Goal: Task Accomplishment & Management: Use online tool/utility

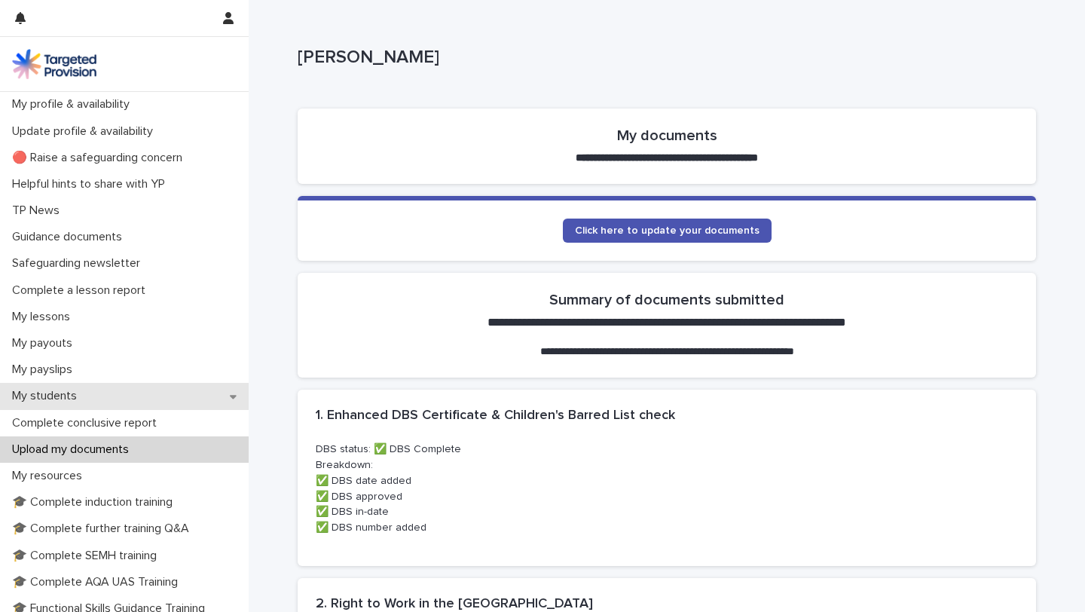
click at [96, 396] on div "My students" at bounding box center [124, 396] width 249 height 26
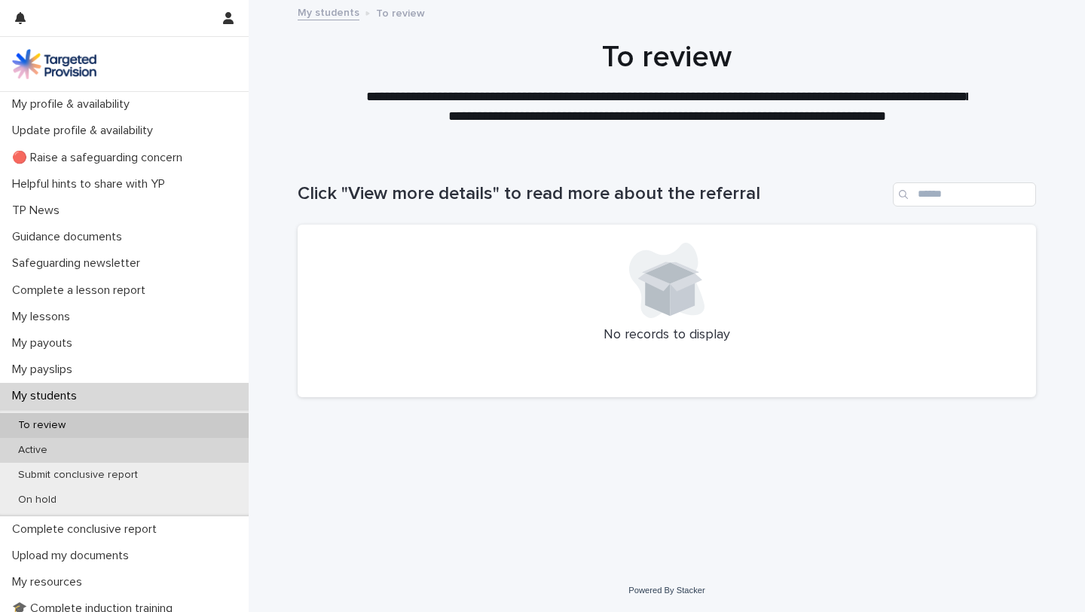
click at [42, 449] on p "Active" at bounding box center [32, 450] width 53 height 13
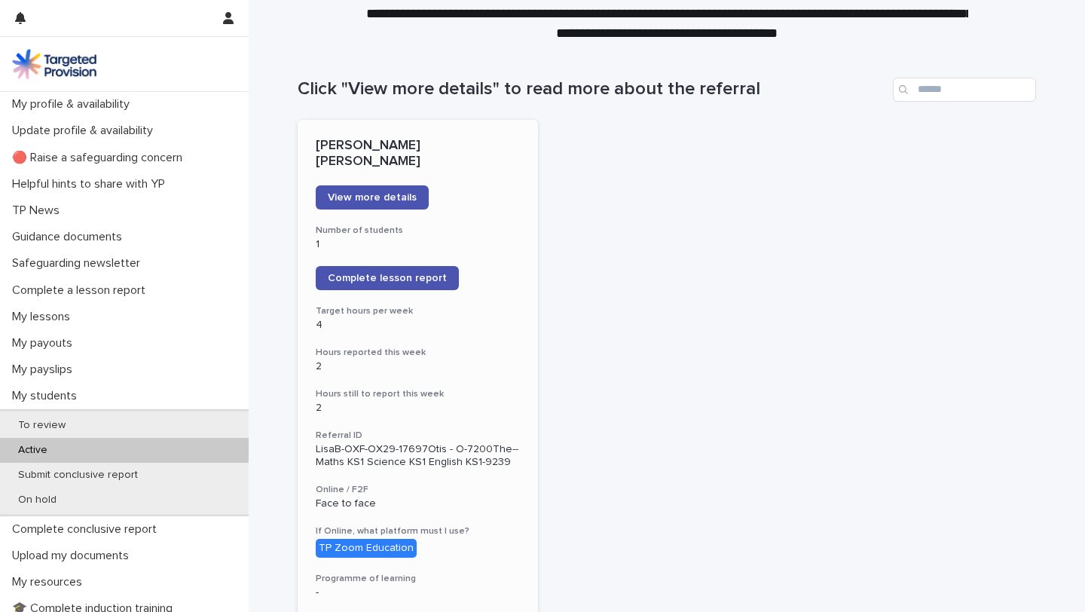
scroll to position [104, 0]
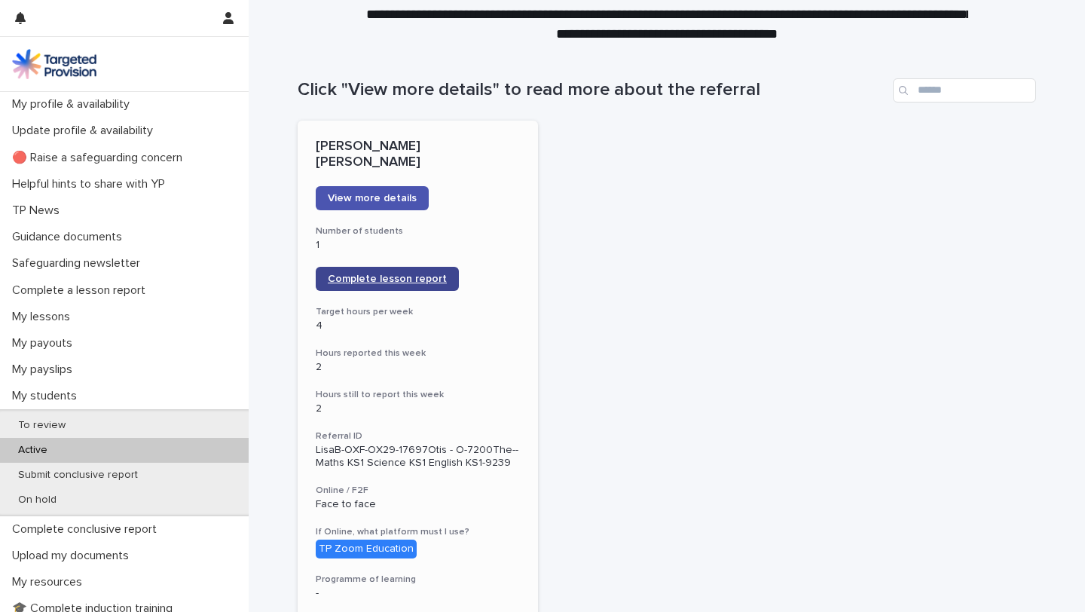
click at [406, 274] on span "Complete lesson report" at bounding box center [387, 279] width 119 height 11
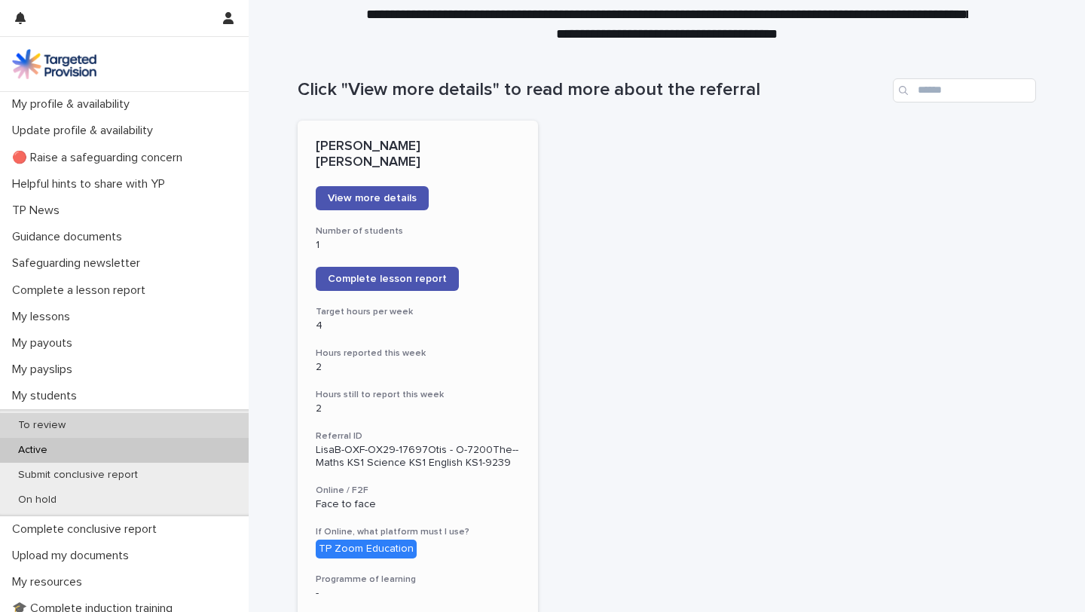
click at [91, 423] on div "To review" at bounding box center [124, 425] width 249 height 25
